Goal: Complete application form: Complete application form

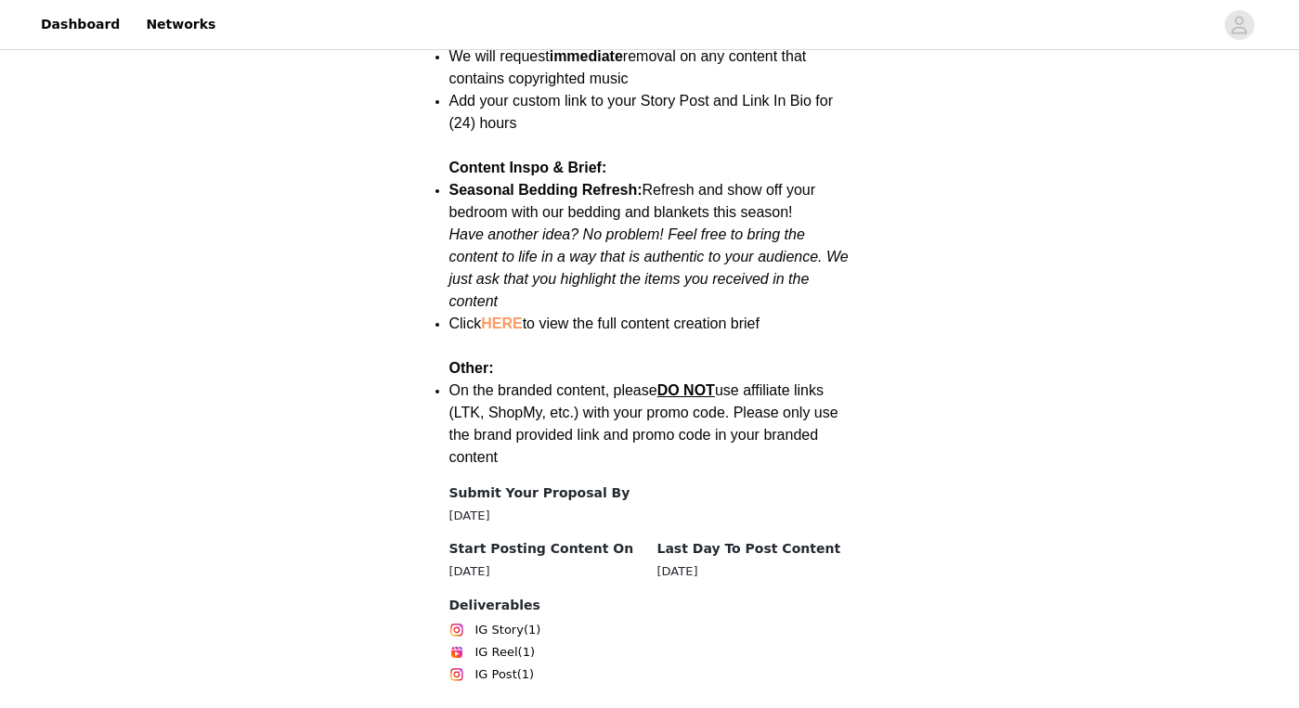
scroll to position [2548, 0]
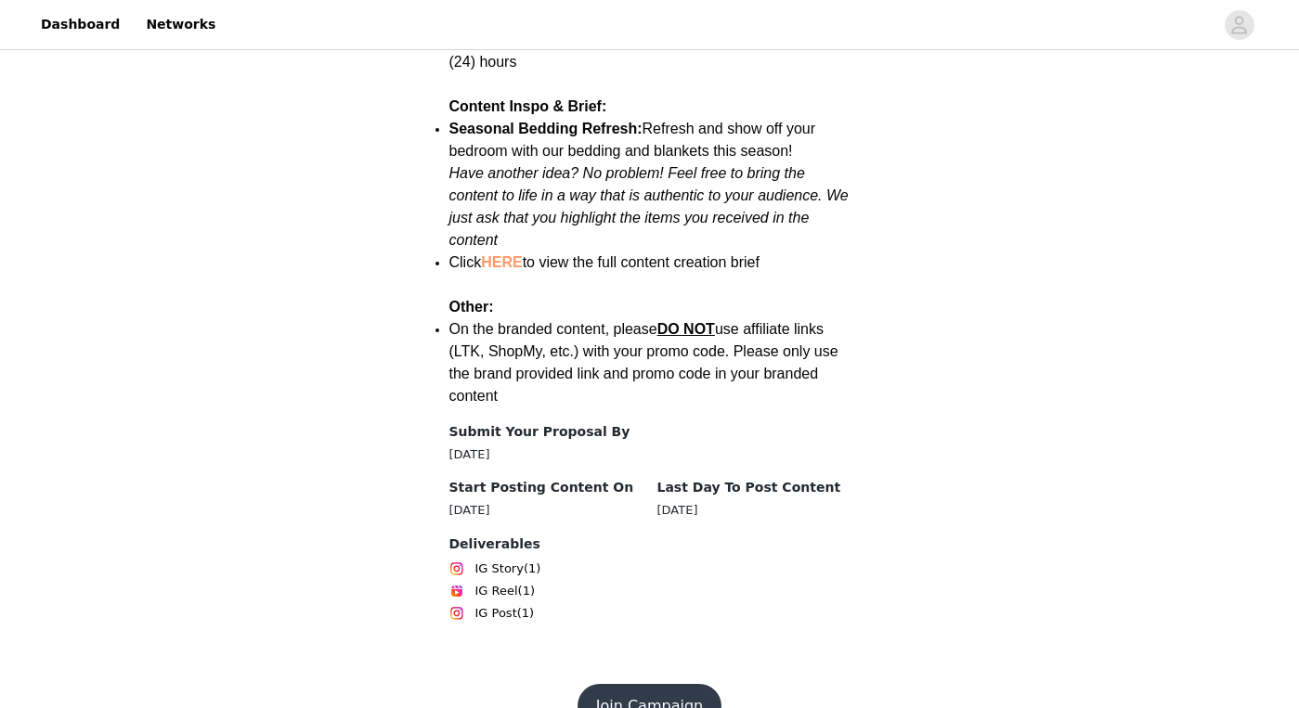
click at [651, 684] on button "Join Campaign" at bounding box center [649, 706] width 144 height 45
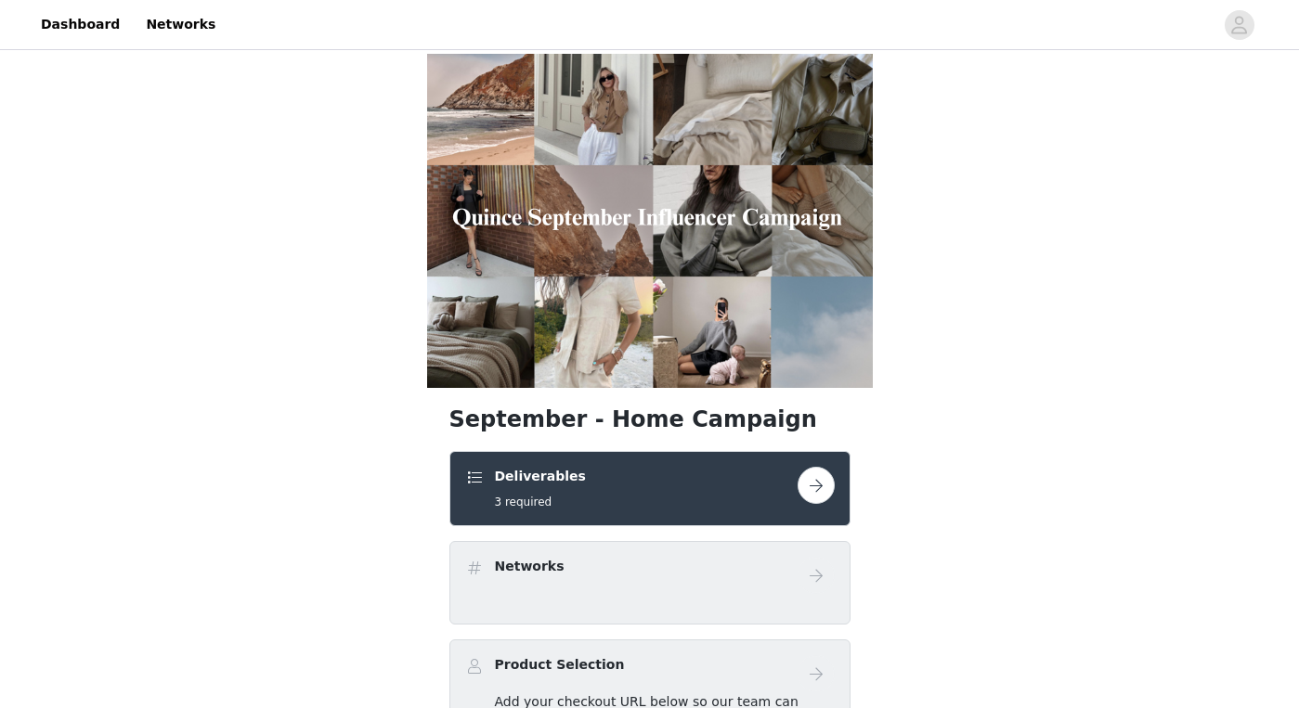
click at [666, 492] on div "Deliverables 3 required" at bounding box center [631, 489] width 332 height 44
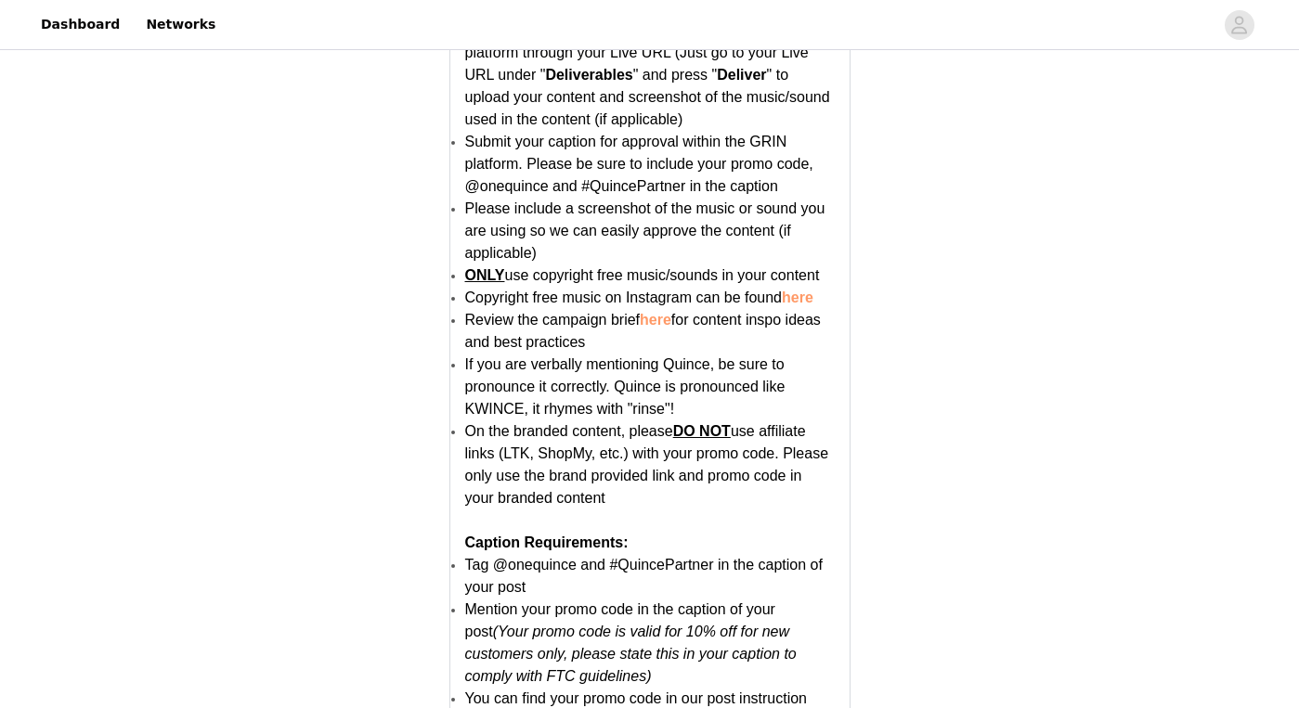
scroll to position [3685, 0]
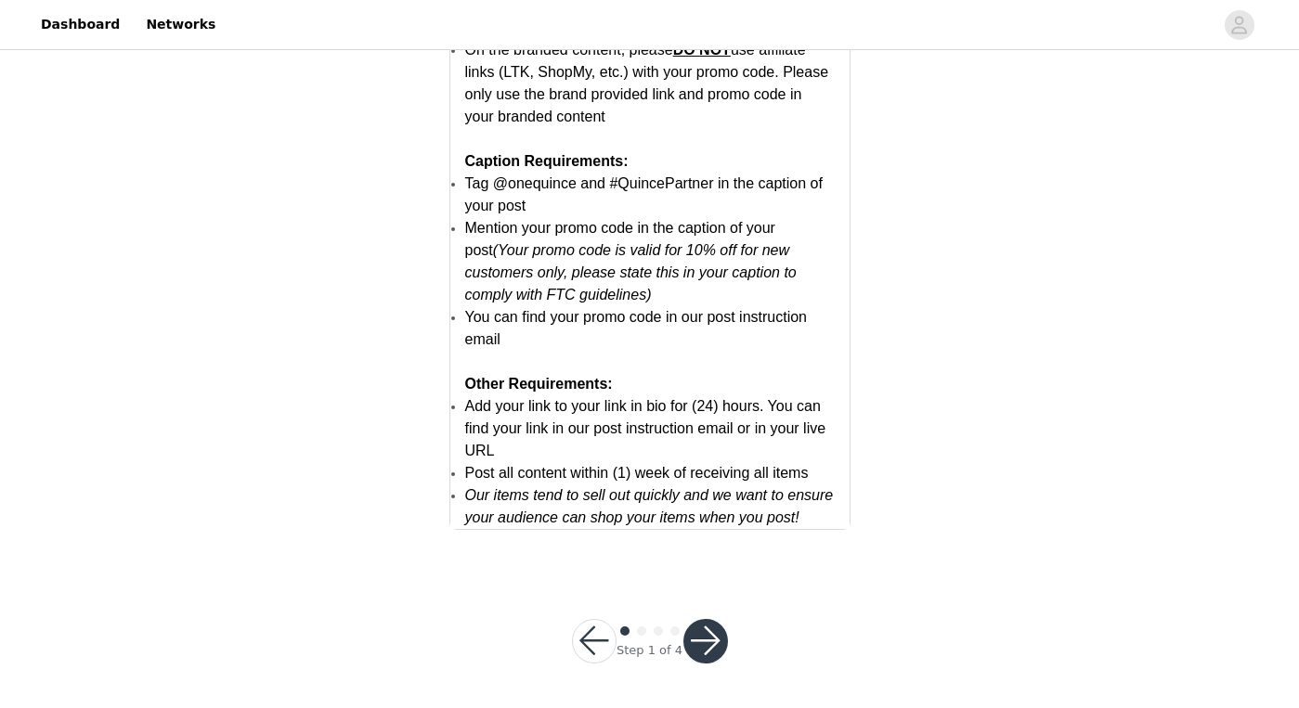
click at [713, 644] on button "button" at bounding box center [705, 641] width 45 height 45
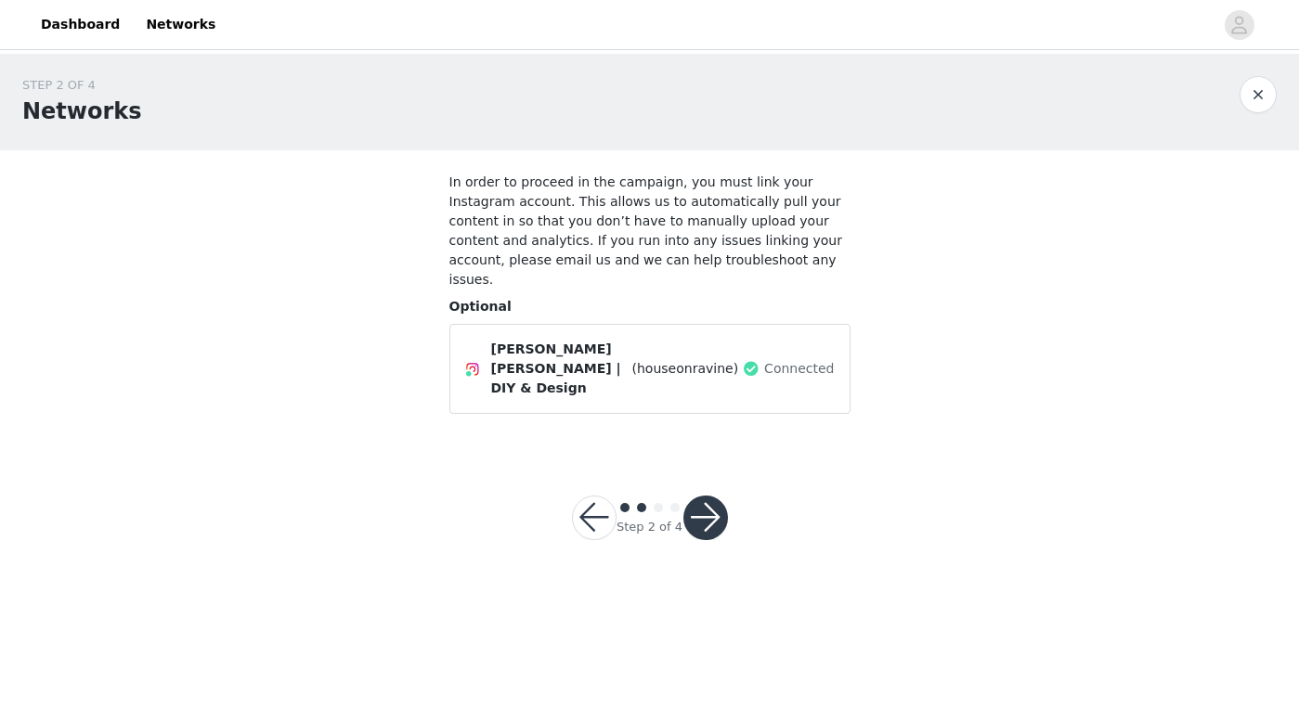
click at [599, 496] on button "button" at bounding box center [594, 518] width 45 height 45
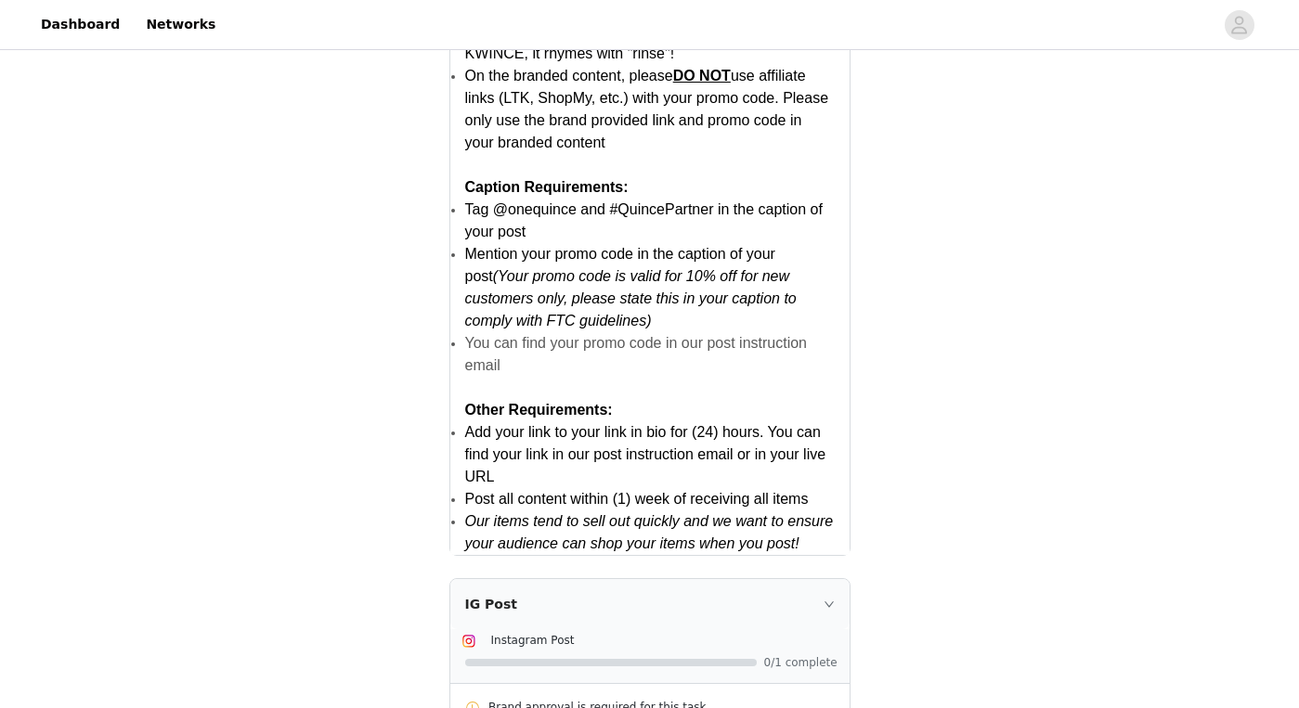
scroll to position [2458, 0]
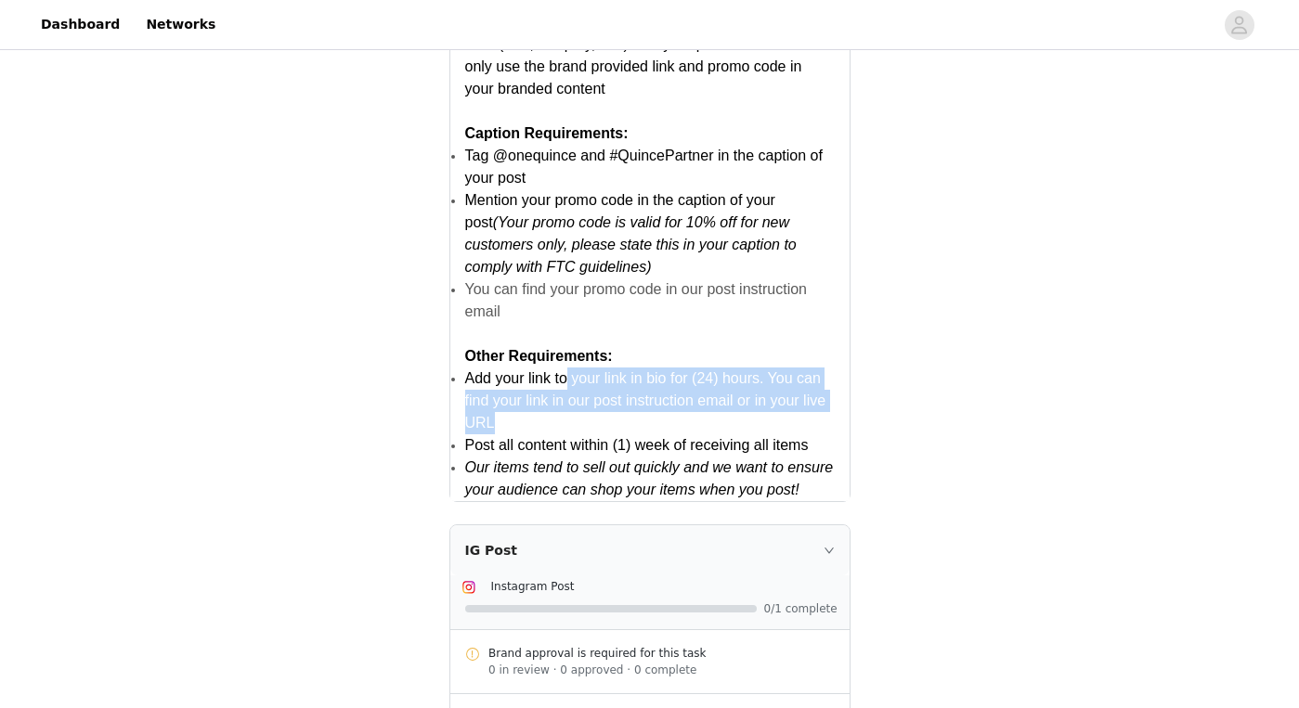
drag, startPoint x: 563, startPoint y: 381, endPoint x: 607, endPoint y: 413, distance: 54.4
click at [607, 413] on li "Add your link to your link in bio for (24) hours. You can find your link in our…" at bounding box center [649, 401] width 369 height 67
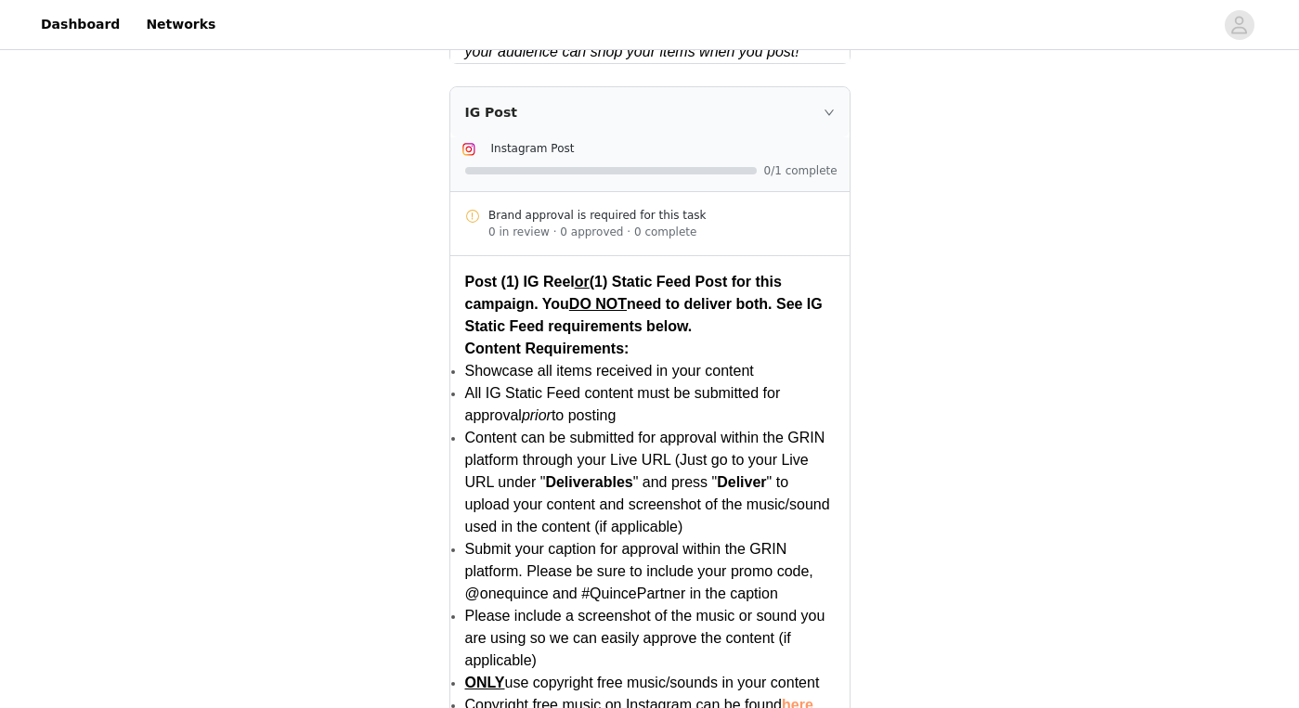
scroll to position [2970, 0]
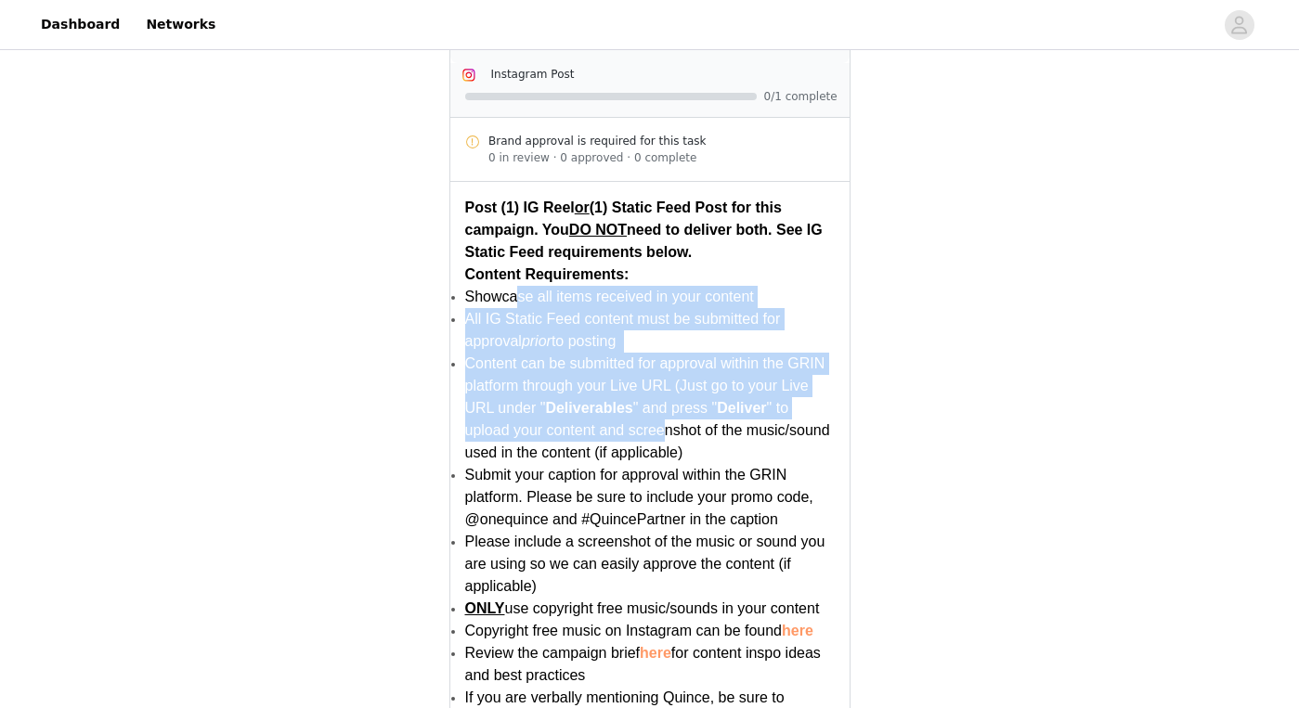
drag, startPoint x: 515, startPoint y: 298, endPoint x: 664, endPoint y: 414, distance: 188.5
click at [664, 421] on ul "Showcase all items received in your content All IG Static Feed content must be …" at bounding box center [649, 564] width 369 height 557
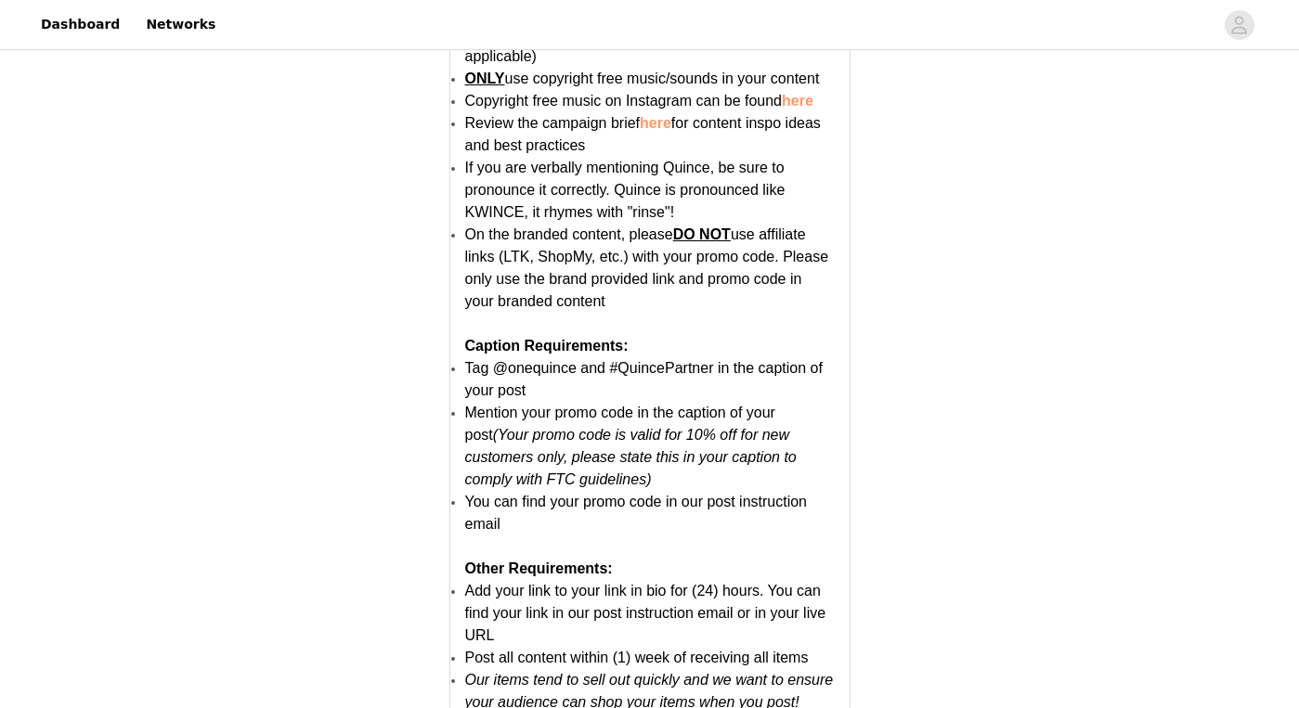
scroll to position [3670, 0]
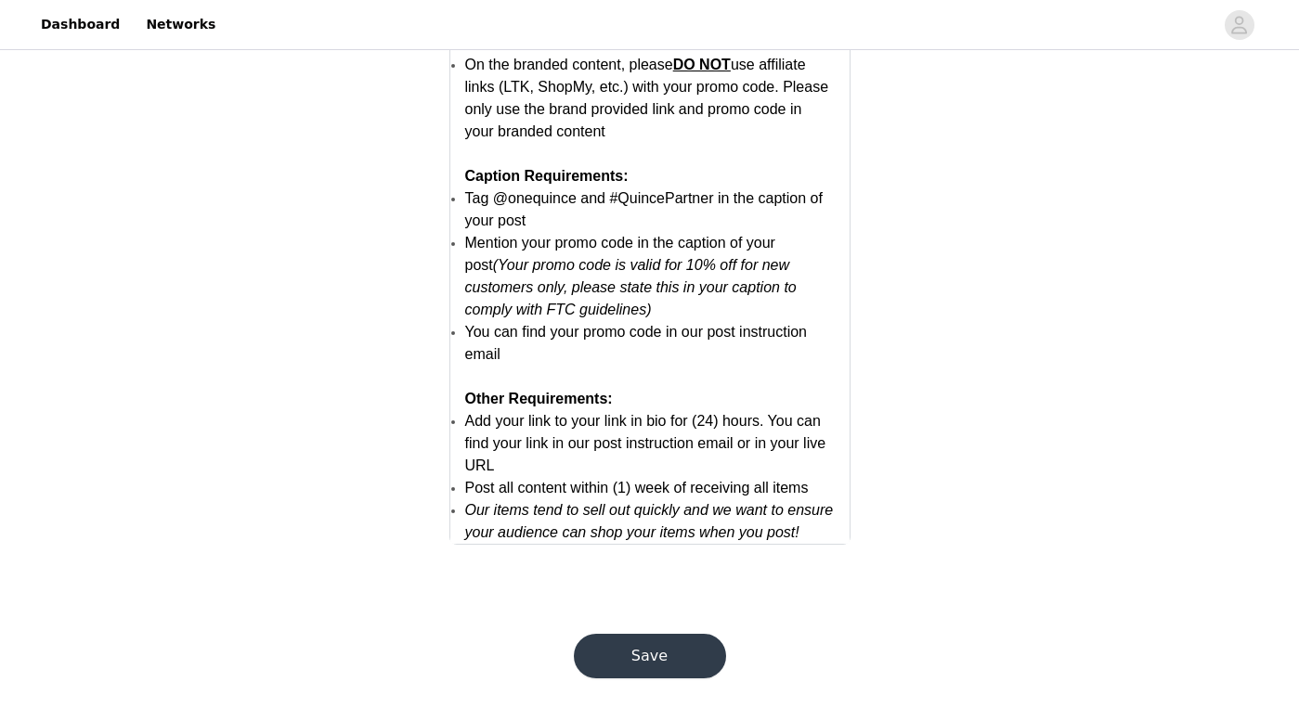
click at [660, 656] on button "Save" at bounding box center [650, 656] width 152 height 45
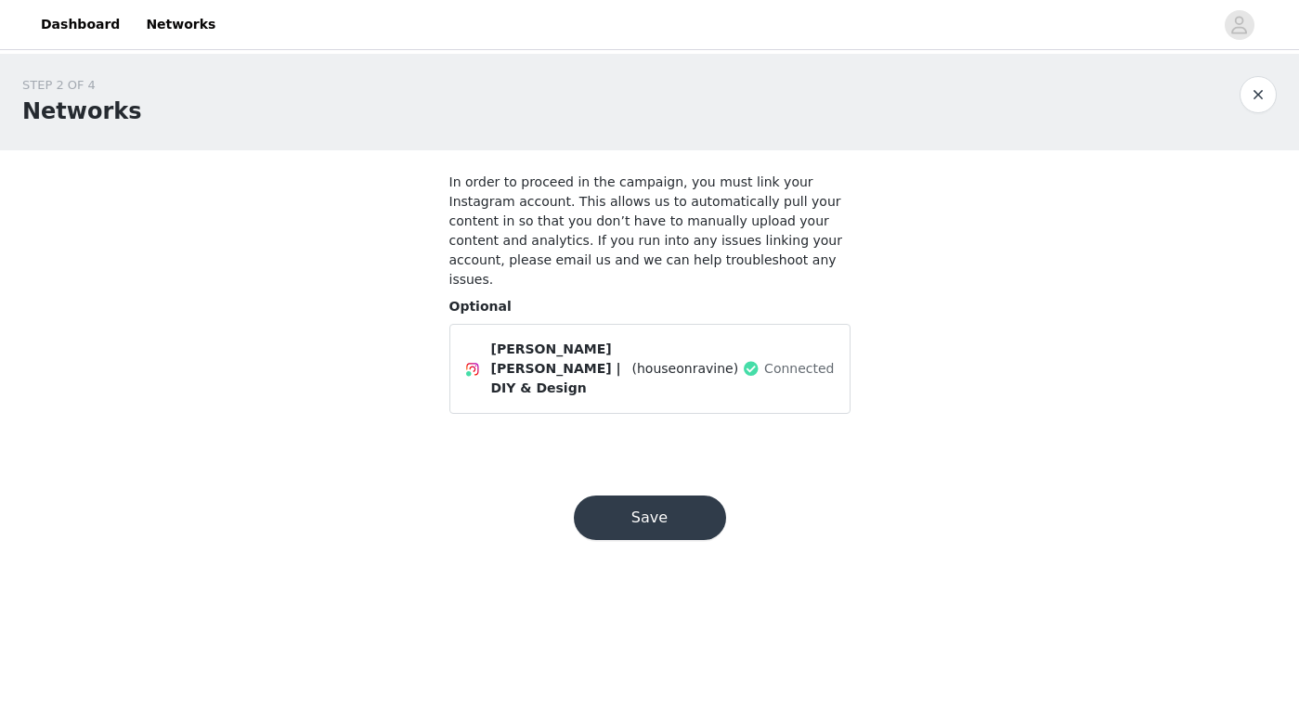
click at [638, 496] on button "Save" at bounding box center [650, 518] width 152 height 45
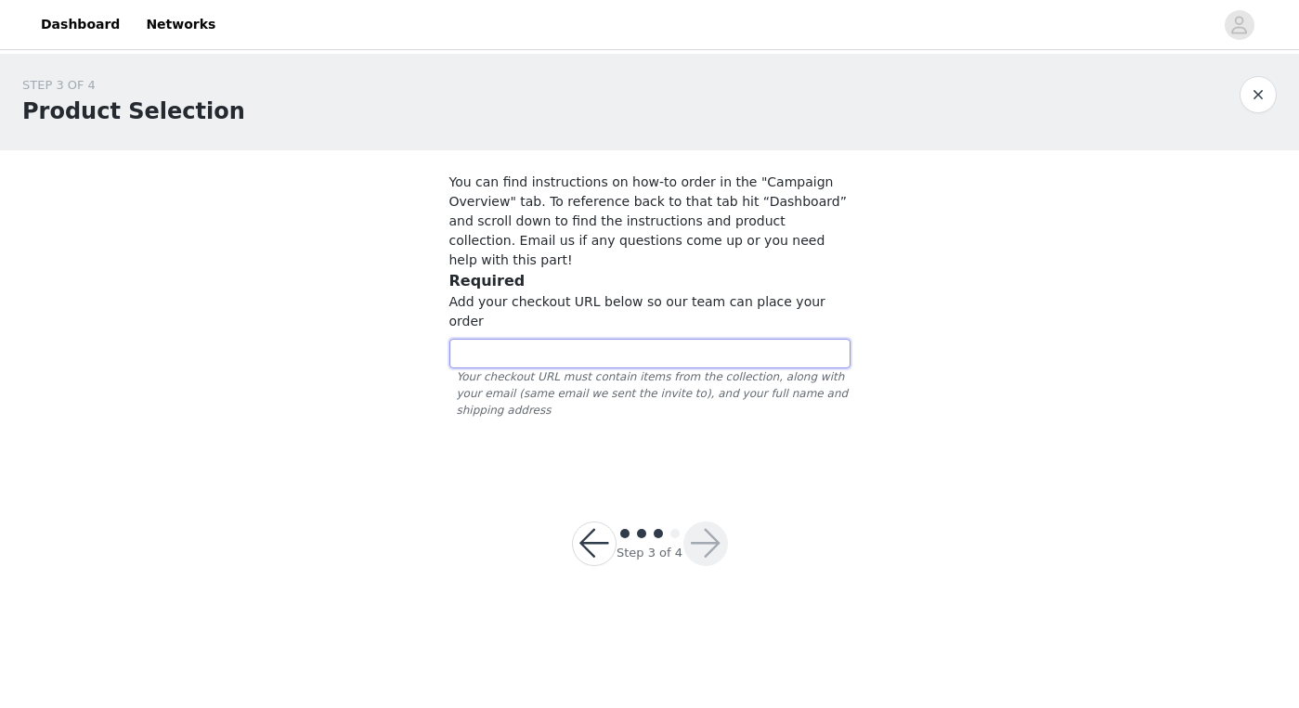
click at [633, 339] on input "text" at bounding box center [649, 354] width 401 height 30
paste input "[URL][DOMAIN_NAME]"
type input "[URL][DOMAIN_NAME]"
click at [633, 339] on input "[URL][DOMAIN_NAME]" at bounding box center [649, 354] width 401 height 30
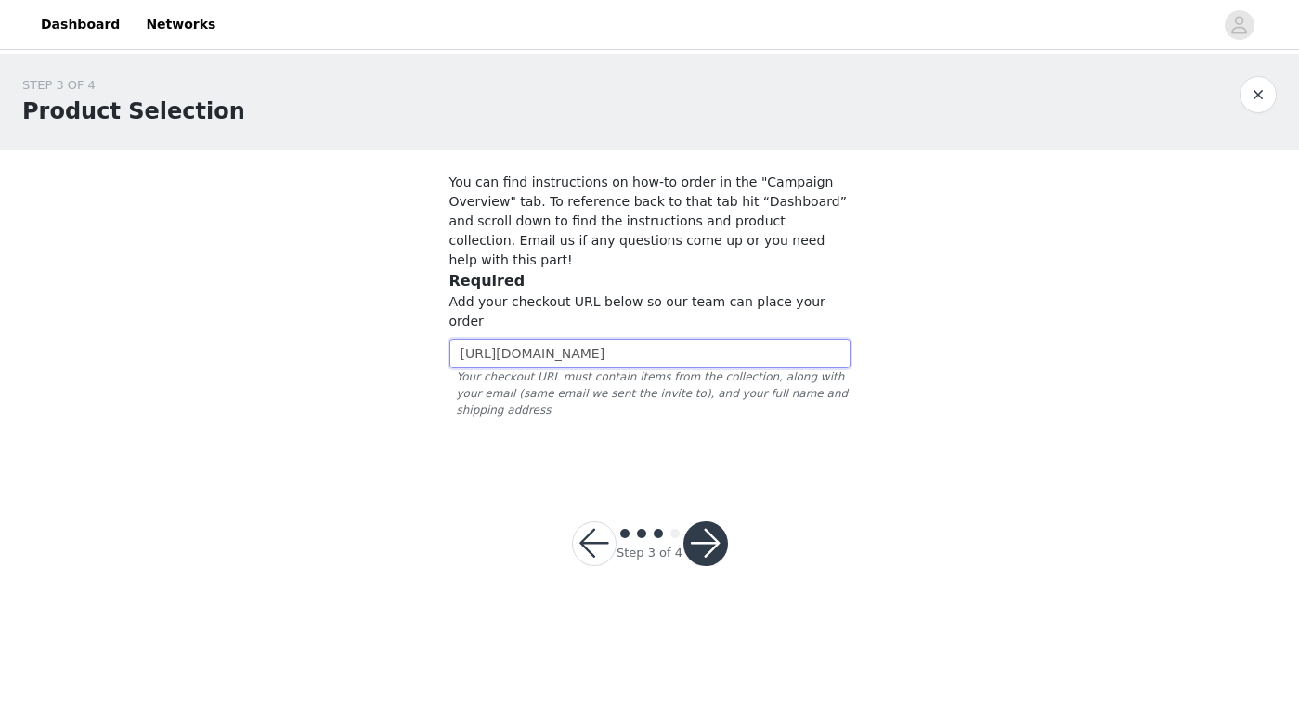
click at [633, 339] on input "[URL][DOMAIN_NAME]" at bounding box center [649, 354] width 401 height 30
paste input "[URL][DOMAIN_NAME]"
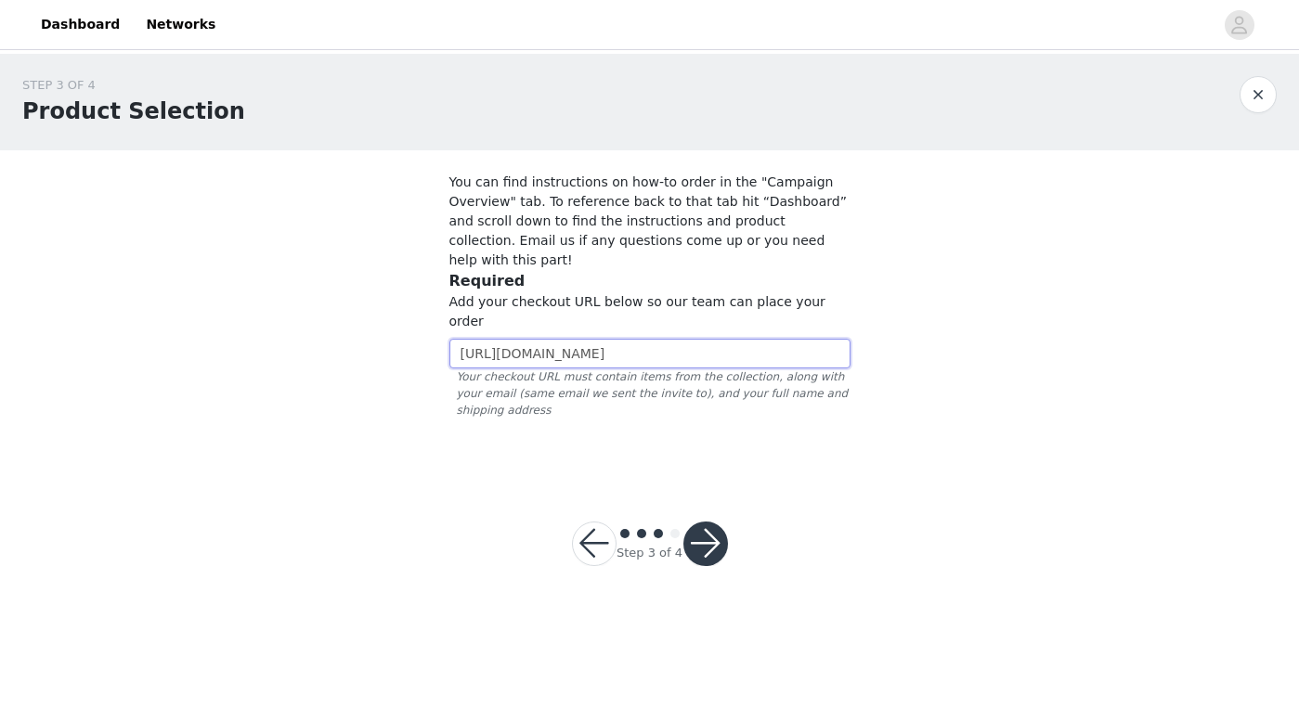
type input "[URL][DOMAIN_NAME]"
click at [704, 522] on button "button" at bounding box center [705, 544] width 45 height 45
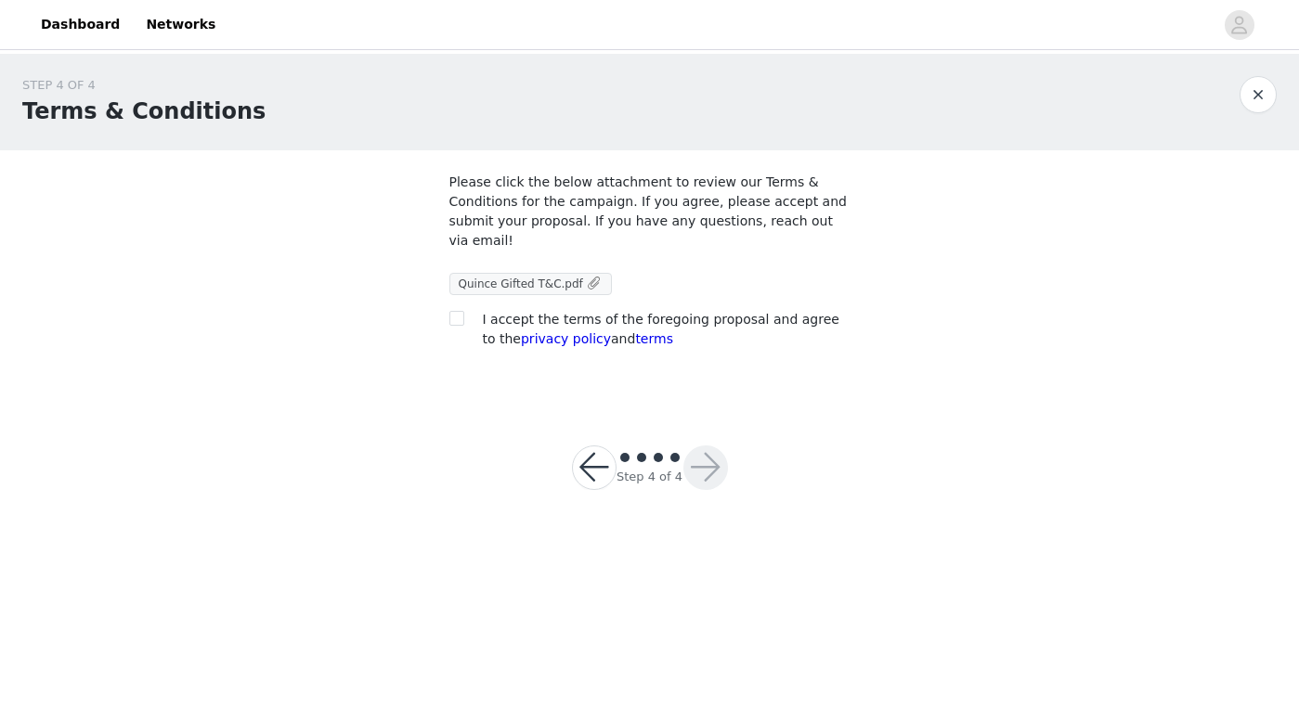
click at [580, 285] on link "Quince Gifted T&C.pdf" at bounding box center [531, 283] width 160 height 19
click at [454, 326] on span at bounding box center [456, 318] width 15 height 15
click at [454, 324] on input "checkbox" at bounding box center [455, 317] width 13 height 13
checkbox input "true"
click at [705, 468] on button "button" at bounding box center [705, 468] width 45 height 45
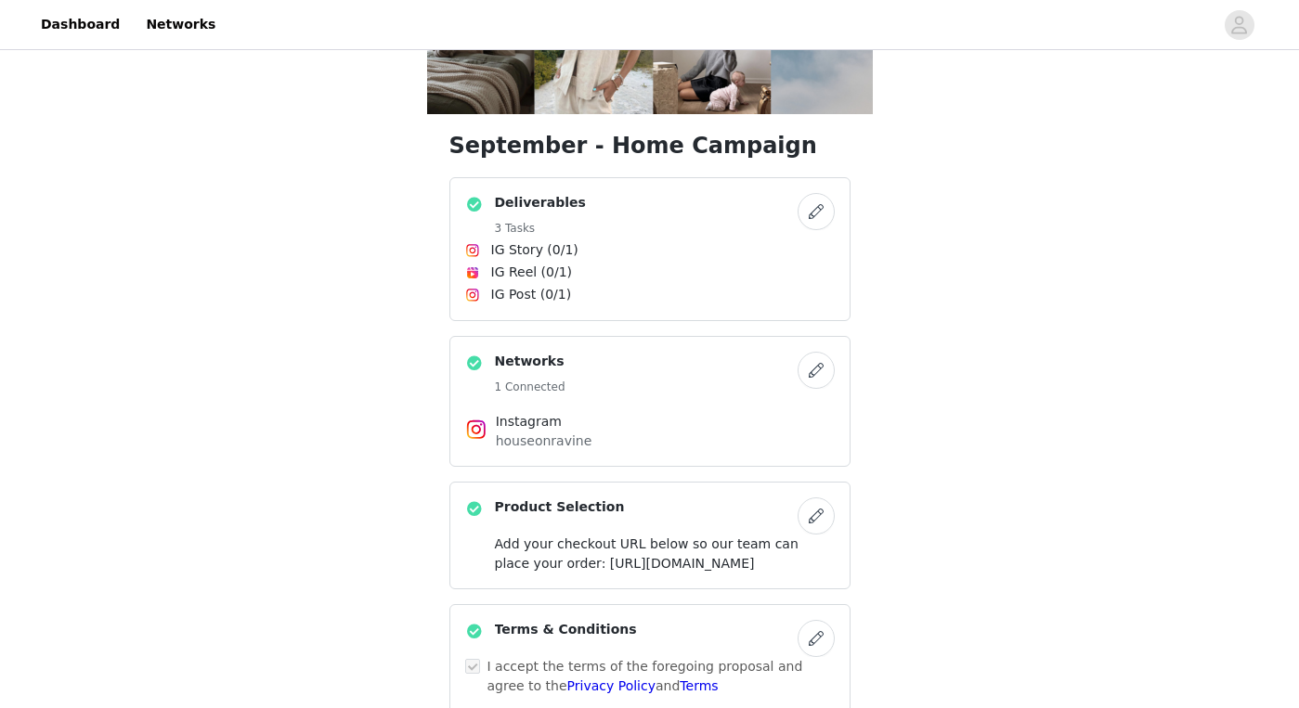
scroll to position [299, 0]
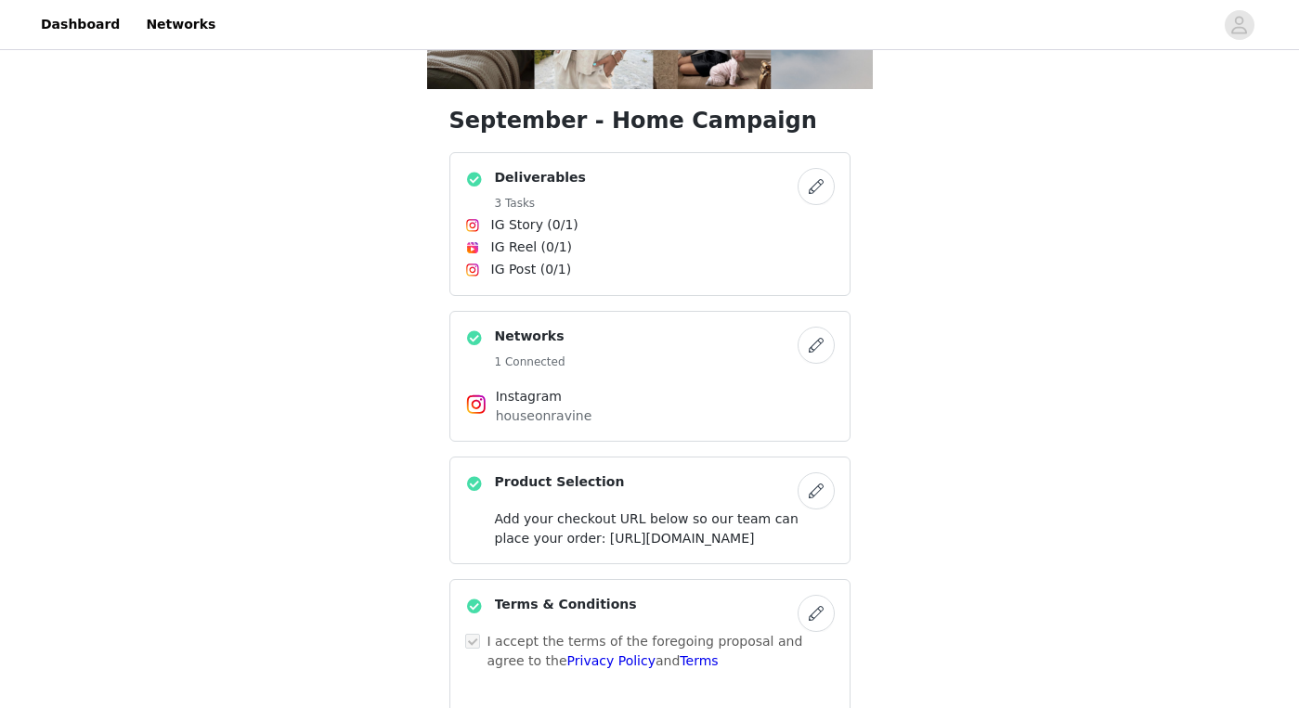
click at [809, 192] on button "button" at bounding box center [815, 186] width 37 height 37
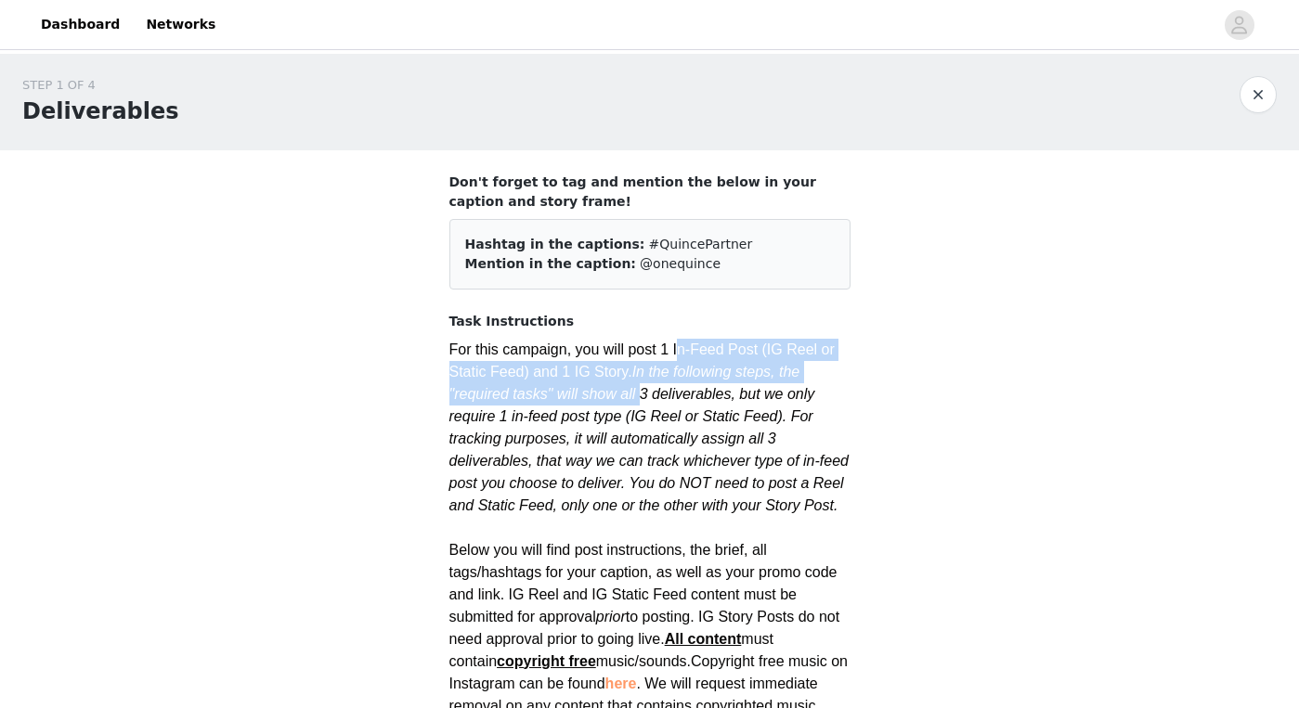
drag, startPoint x: 676, startPoint y: 351, endPoint x: 640, endPoint y: 384, distance: 48.6
click at [640, 384] on p "For this campaign, you will post 1 In-Feed Post (IG Reel or Static Feed) and 1 …" at bounding box center [649, 428] width 401 height 178
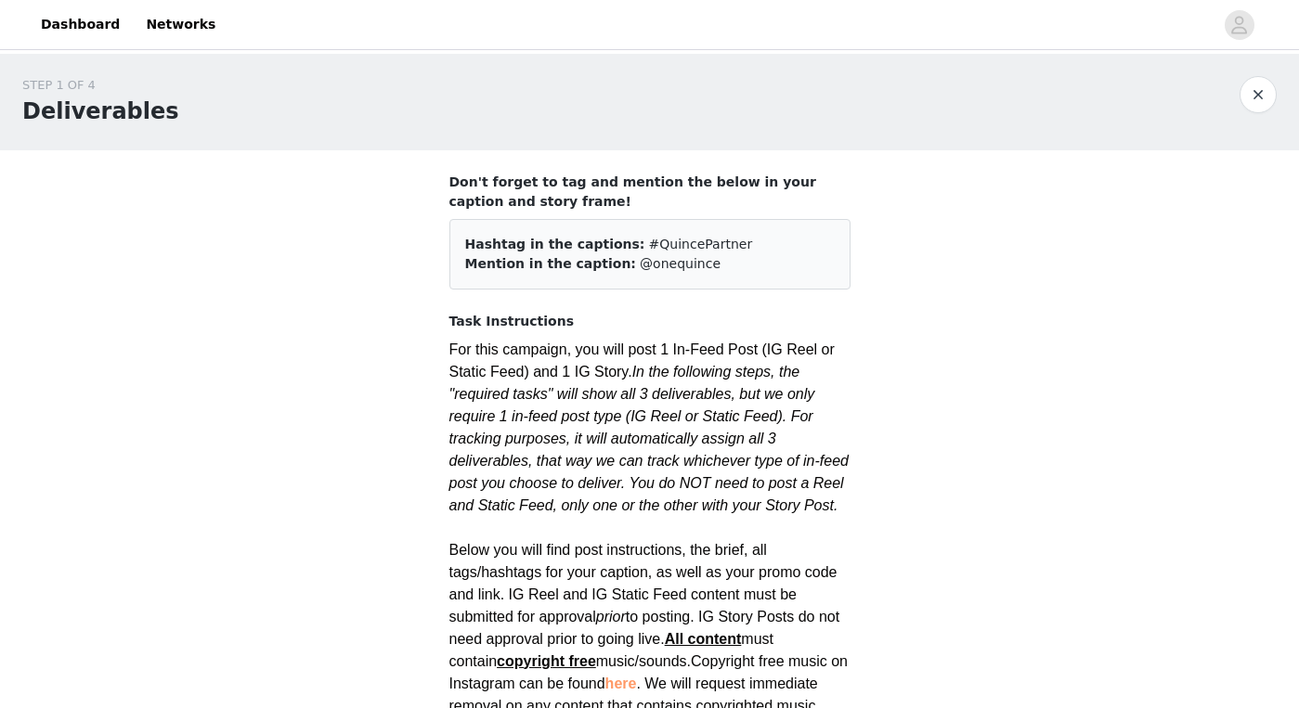
click at [640, 384] on p "For this campaign, you will post 1 In-Feed Post (IG Reel or Static Feed) and 1 …" at bounding box center [649, 428] width 401 height 178
click at [1254, 109] on button "button" at bounding box center [1257, 94] width 37 height 37
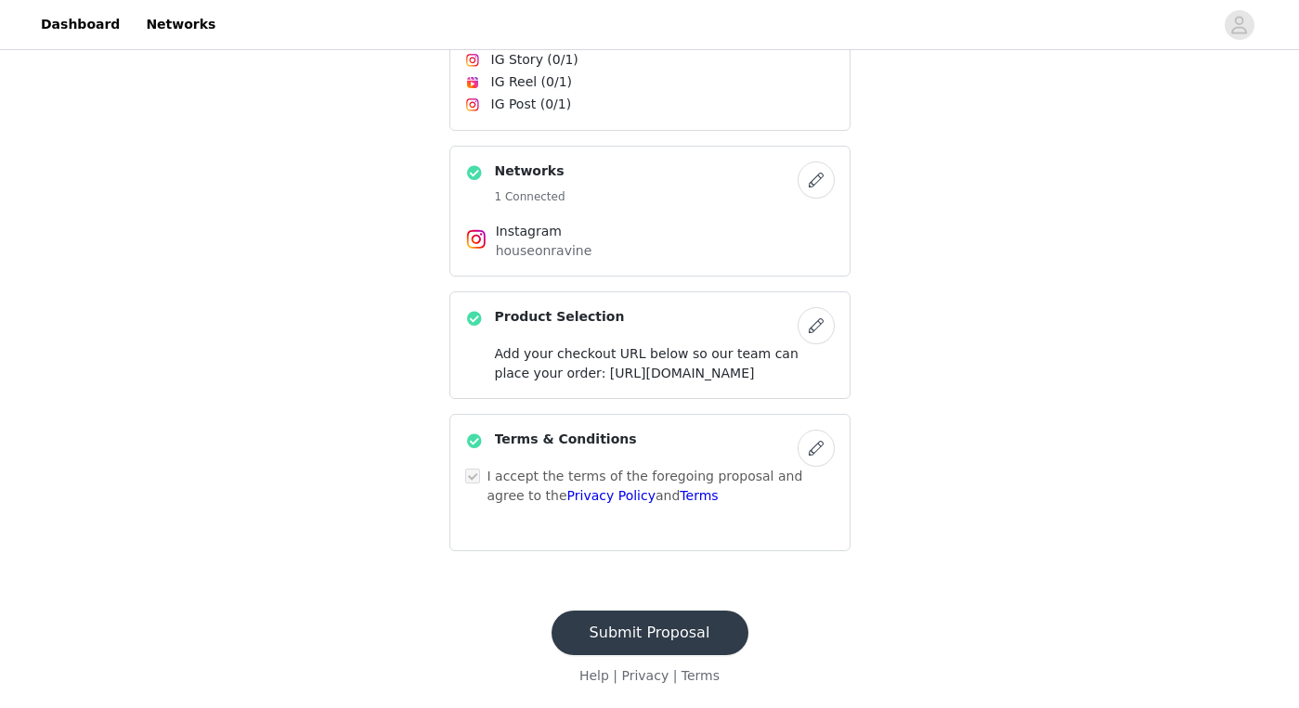
scroll to position [523, 0]
click at [816, 162] on button "button" at bounding box center [815, 180] width 37 height 37
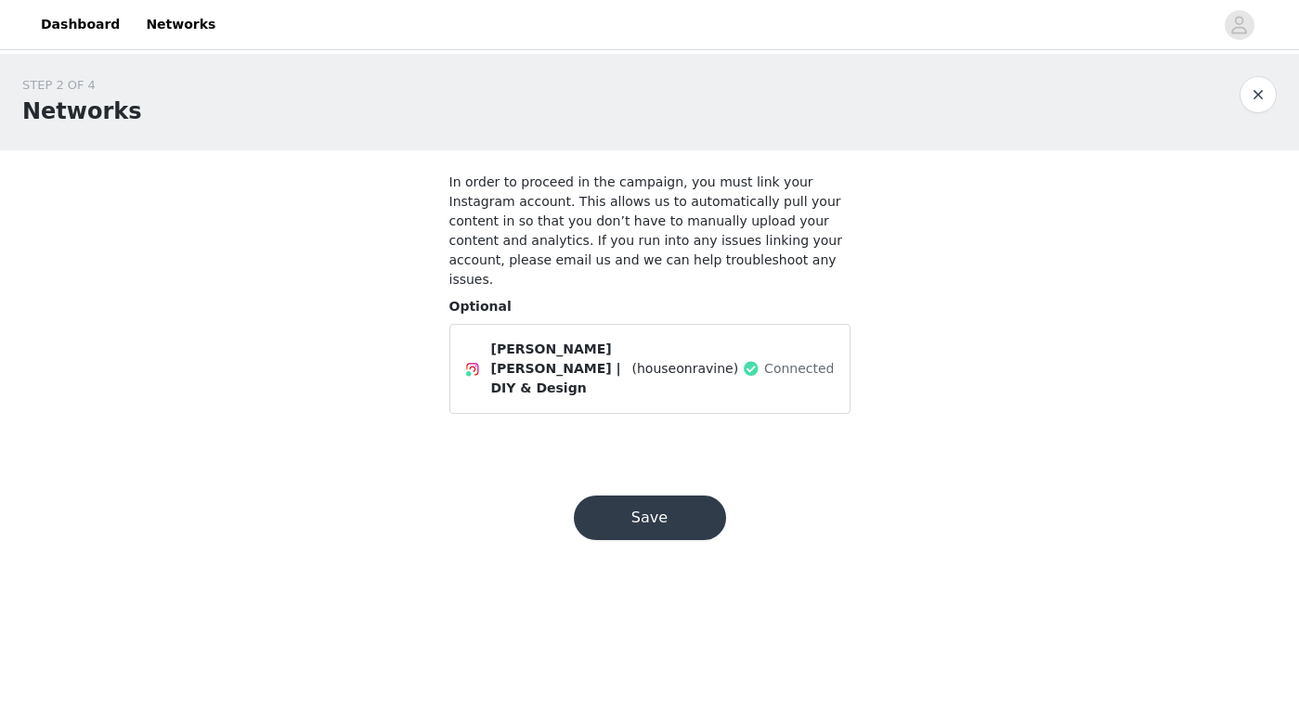
click at [1256, 91] on button "button" at bounding box center [1257, 94] width 37 height 37
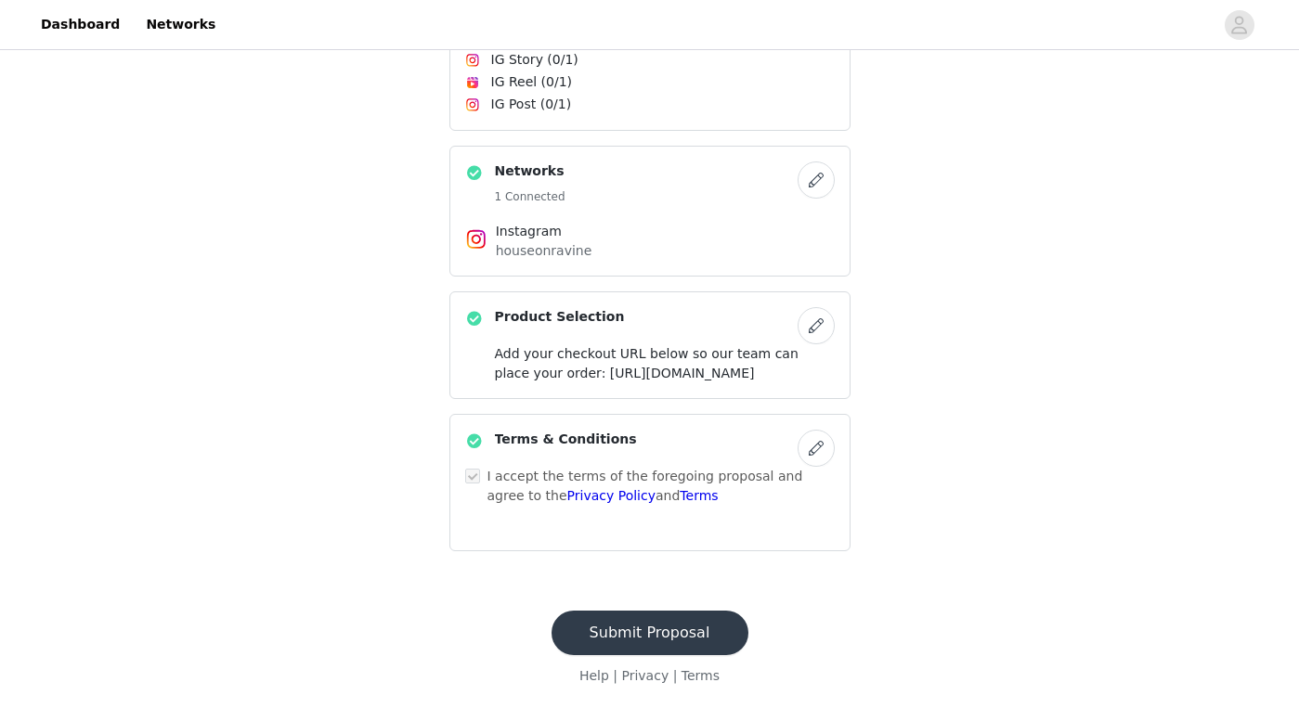
scroll to position [523, 0]
click at [693, 632] on button "Submit Proposal" at bounding box center [649, 633] width 197 height 45
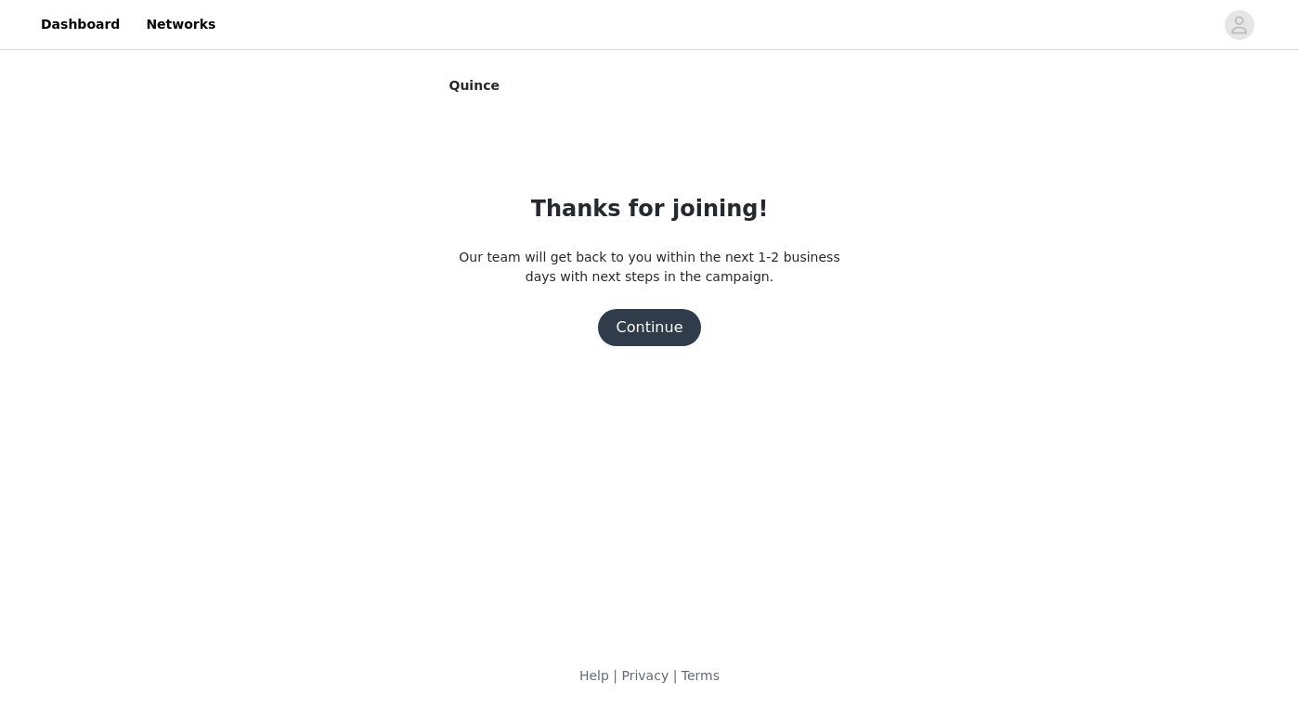
scroll to position [0, 0]
click at [652, 333] on button "Continue" at bounding box center [650, 327] width 104 height 37
